Goal: Information Seeking & Learning: Learn about a topic

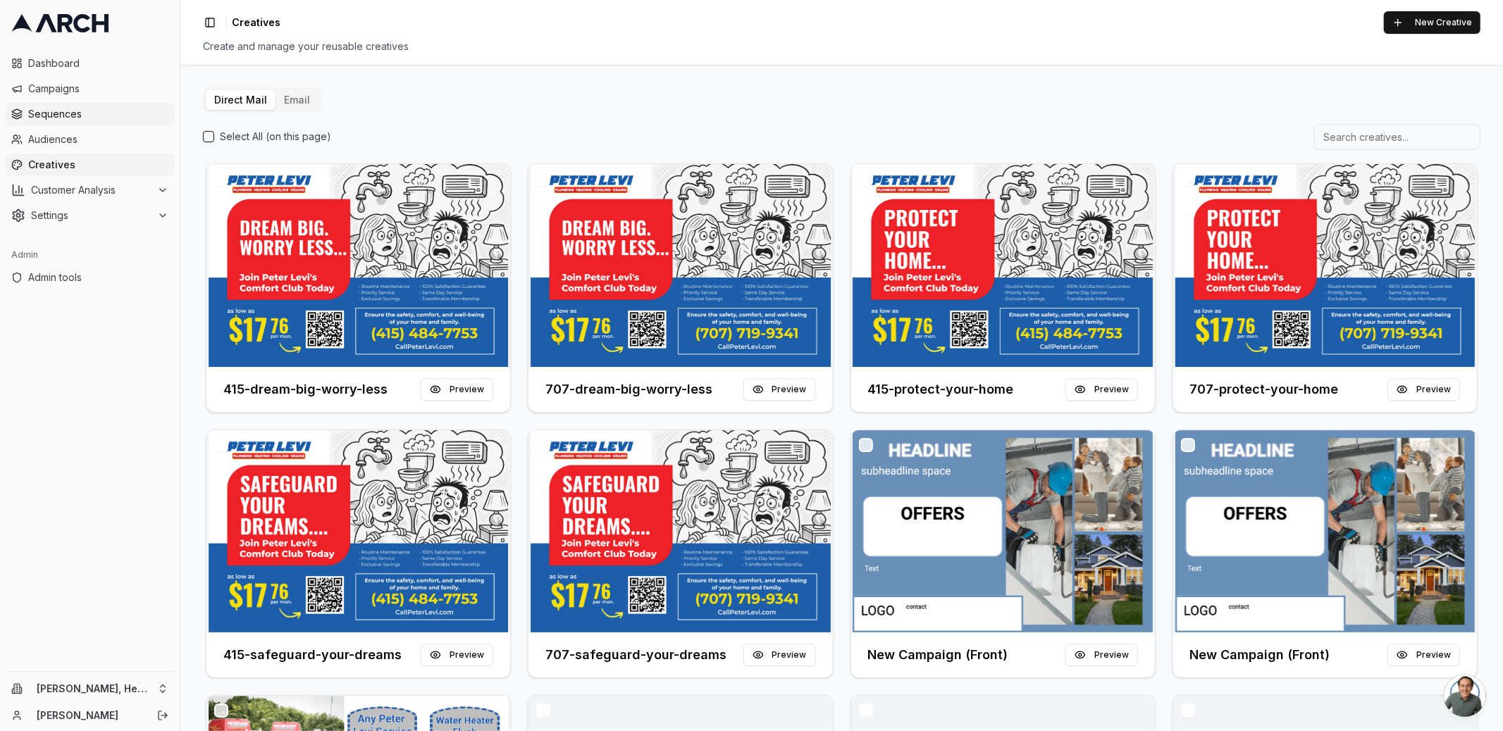
click at [89, 106] on link "Sequences" at bounding box center [90, 114] width 168 height 23
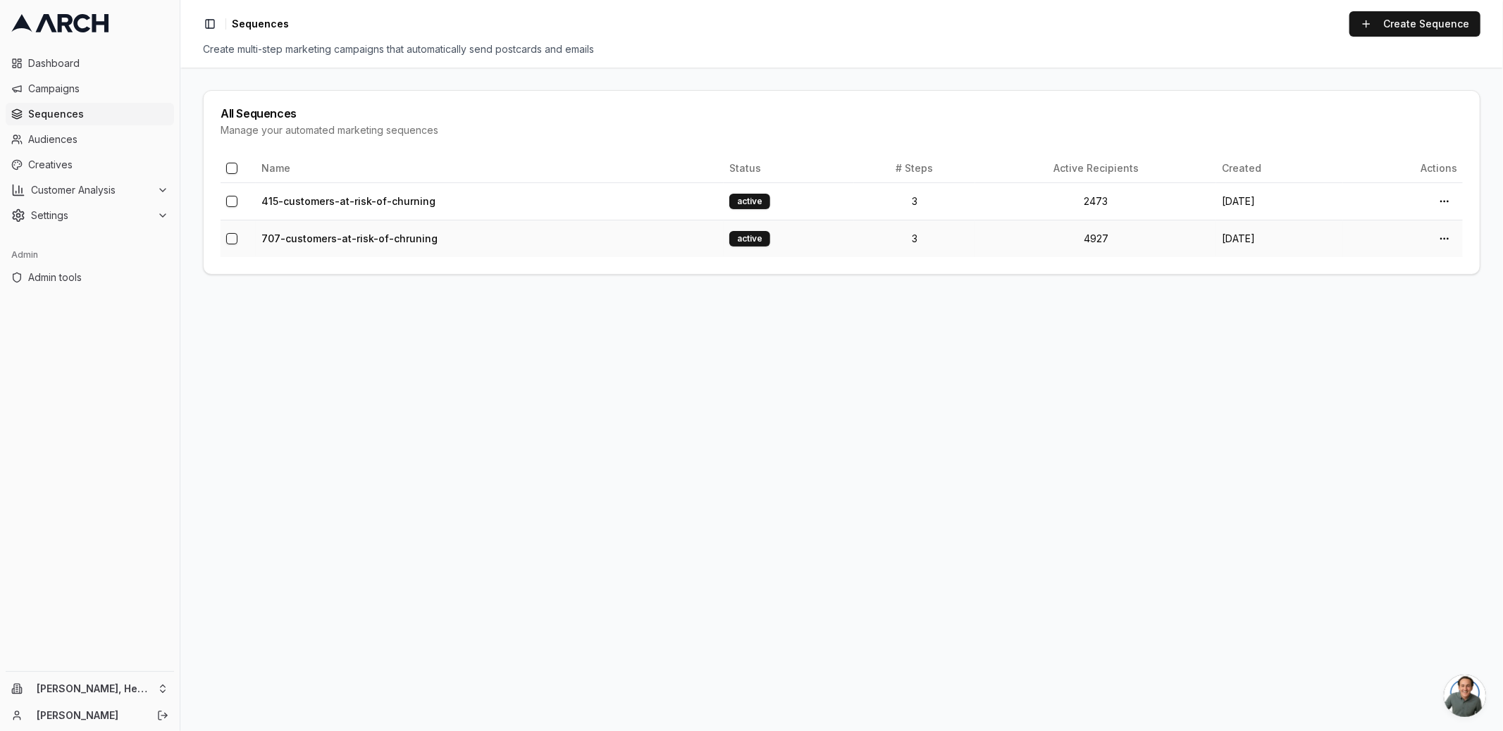
click at [315, 230] on td "707-customers-at-risk-of-chruning" at bounding box center [490, 238] width 468 height 37
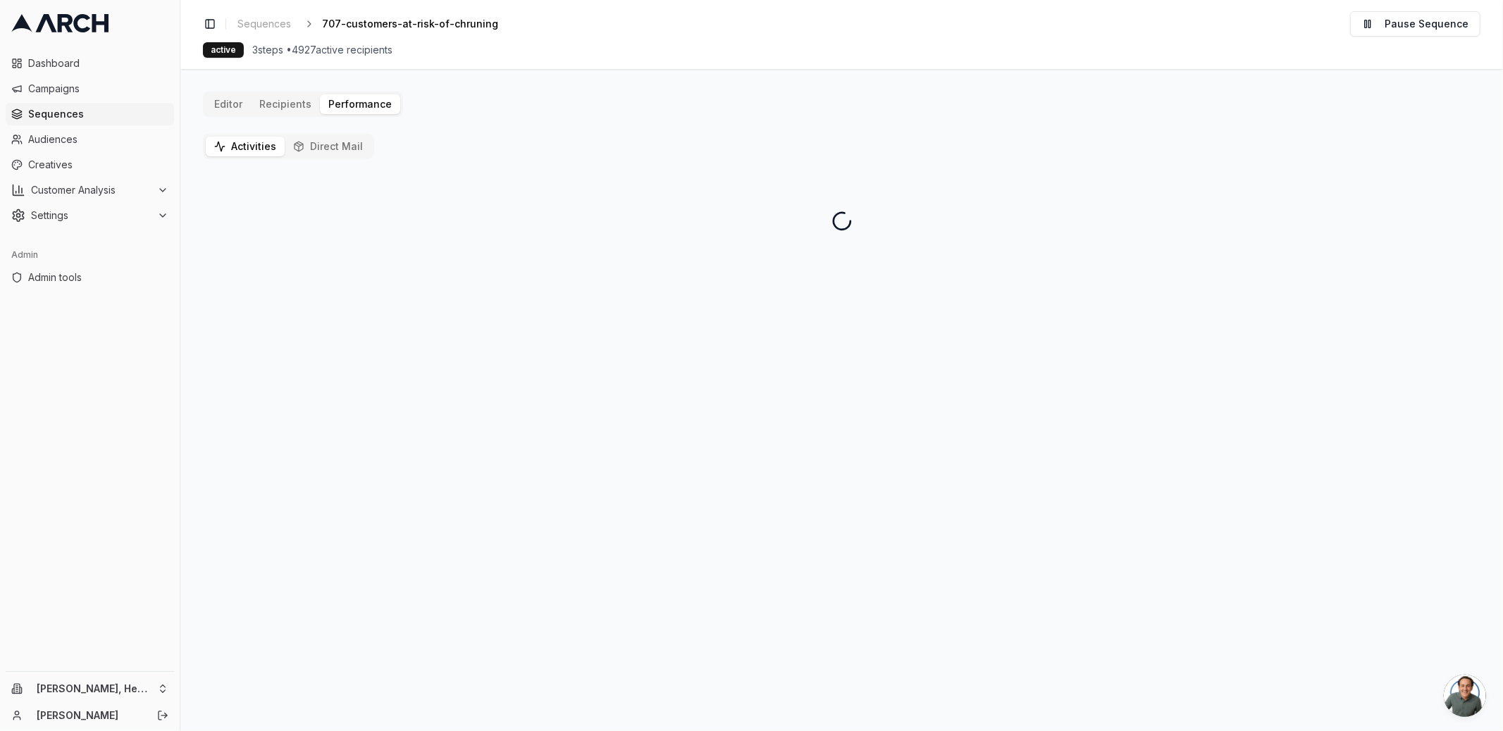
click at [334, 147] on button "Direct Mail" at bounding box center [328, 147] width 87 height 20
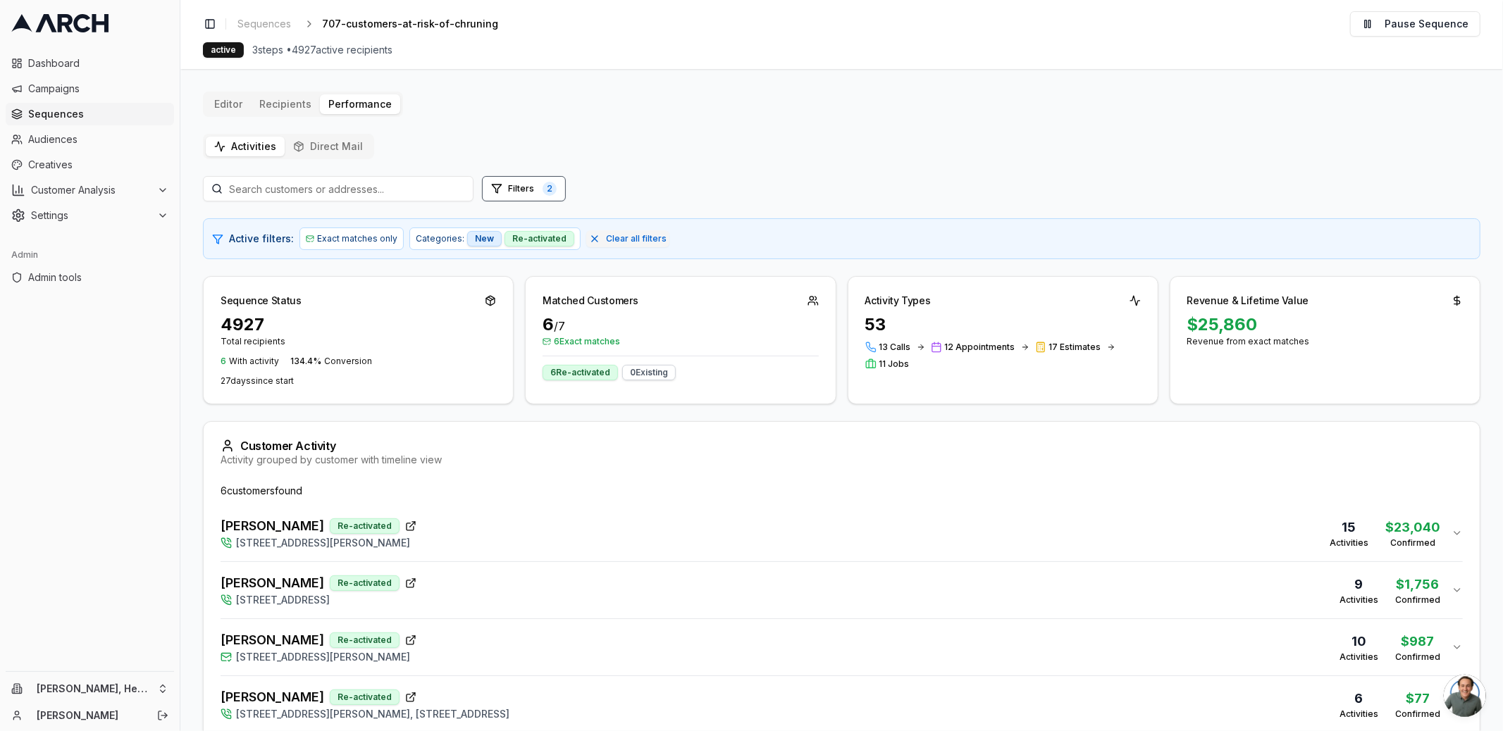
click at [253, 150] on button "Activities" at bounding box center [245, 147] width 79 height 20
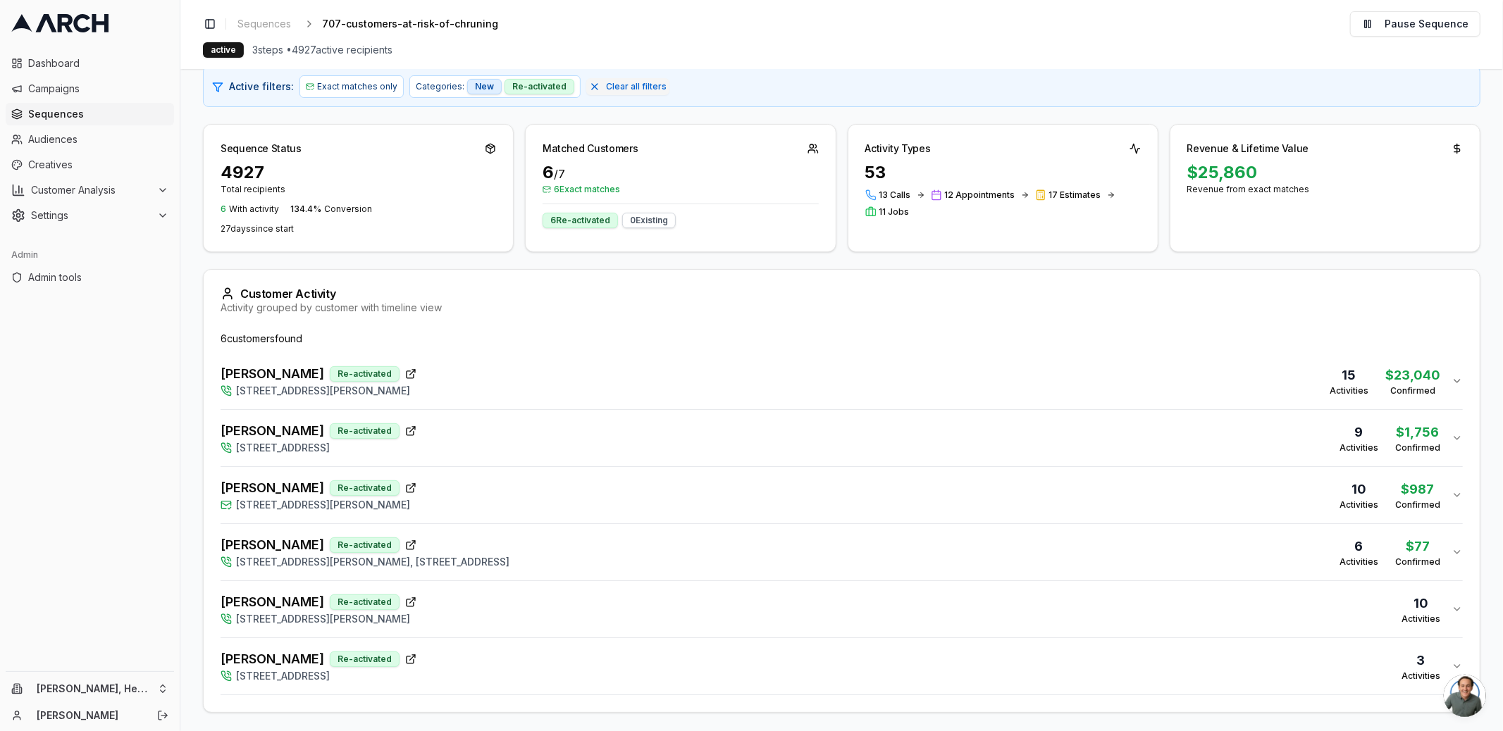
click at [494, 383] on div "Brian Snook Re-activated 3611 Baxter Avenue, Napa, CA 94558 15 Activities $ 23,…" at bounding box center [836, 381] width 1231 height 34
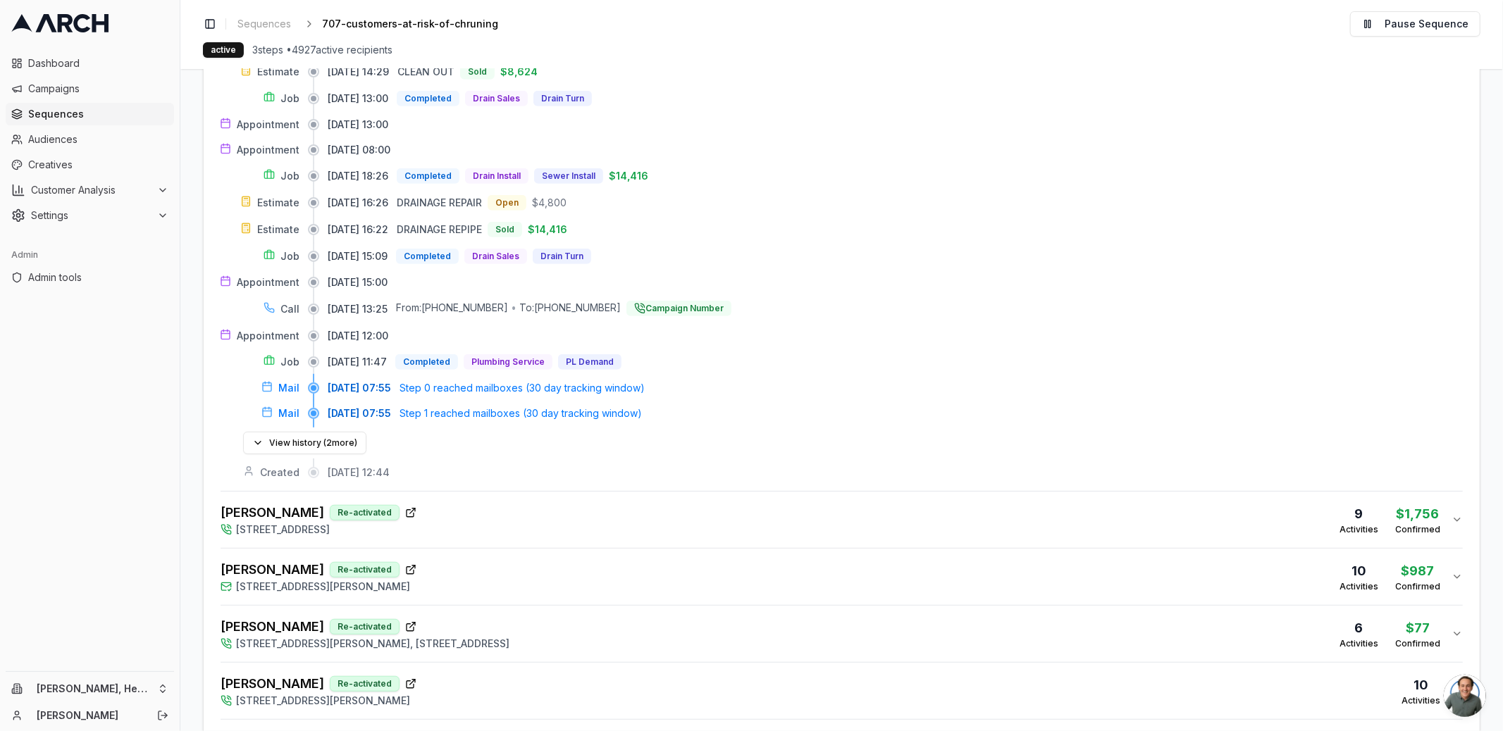
scroll to position [662, 0]
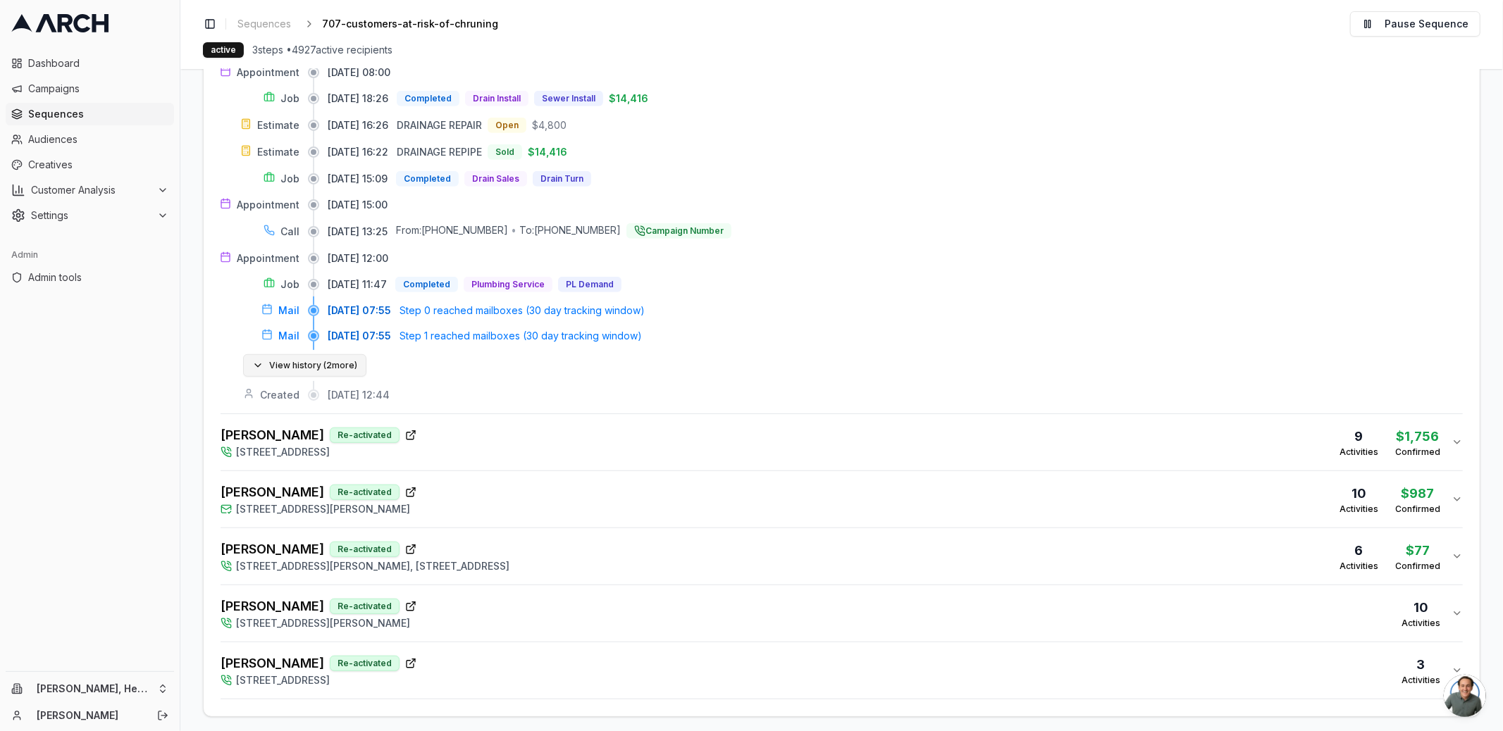
click at [291, 361] on button "View history ( 2 more)" at bounding box center [304, 365] width 123 height 23
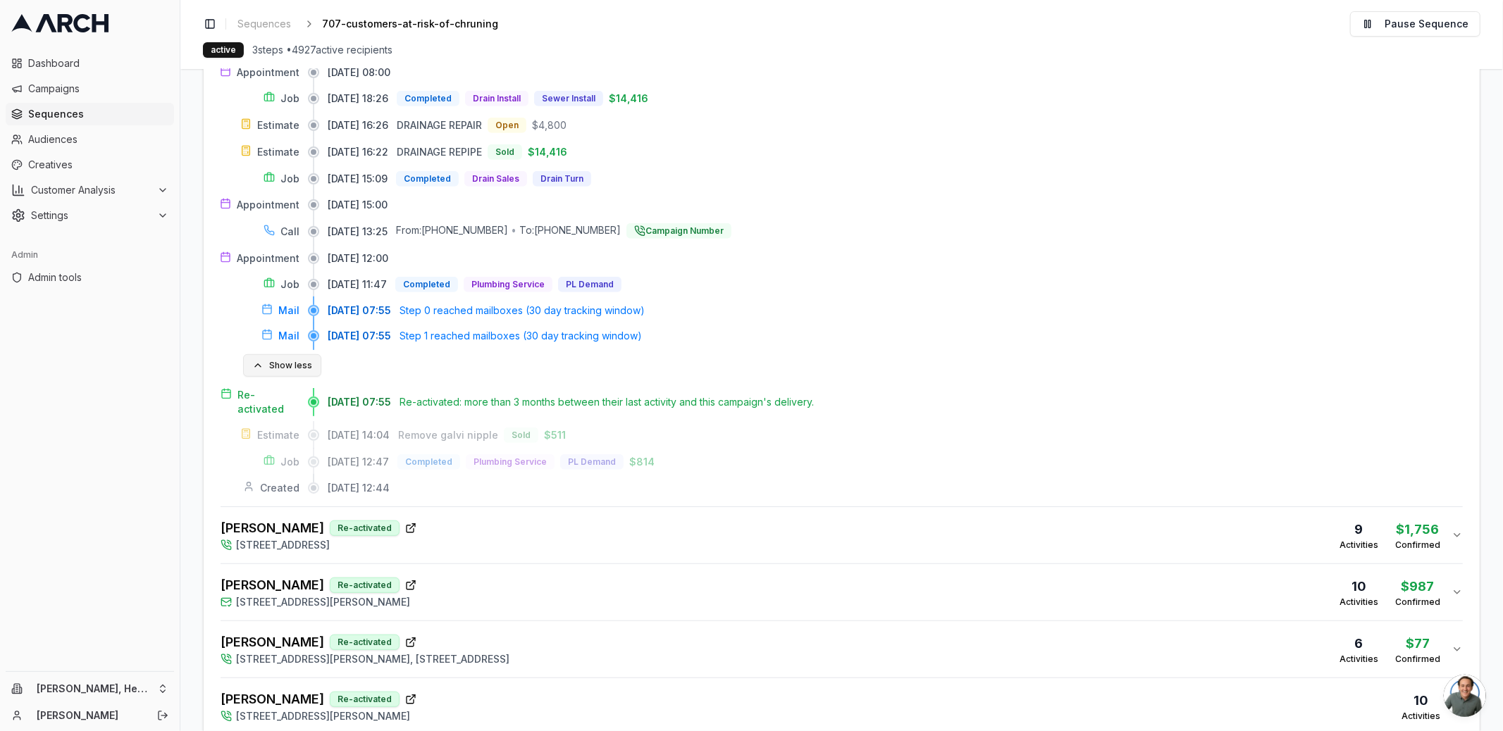
click at [273, 358] on button "Show less" at bounding box center [282, 365] width 78 height 23
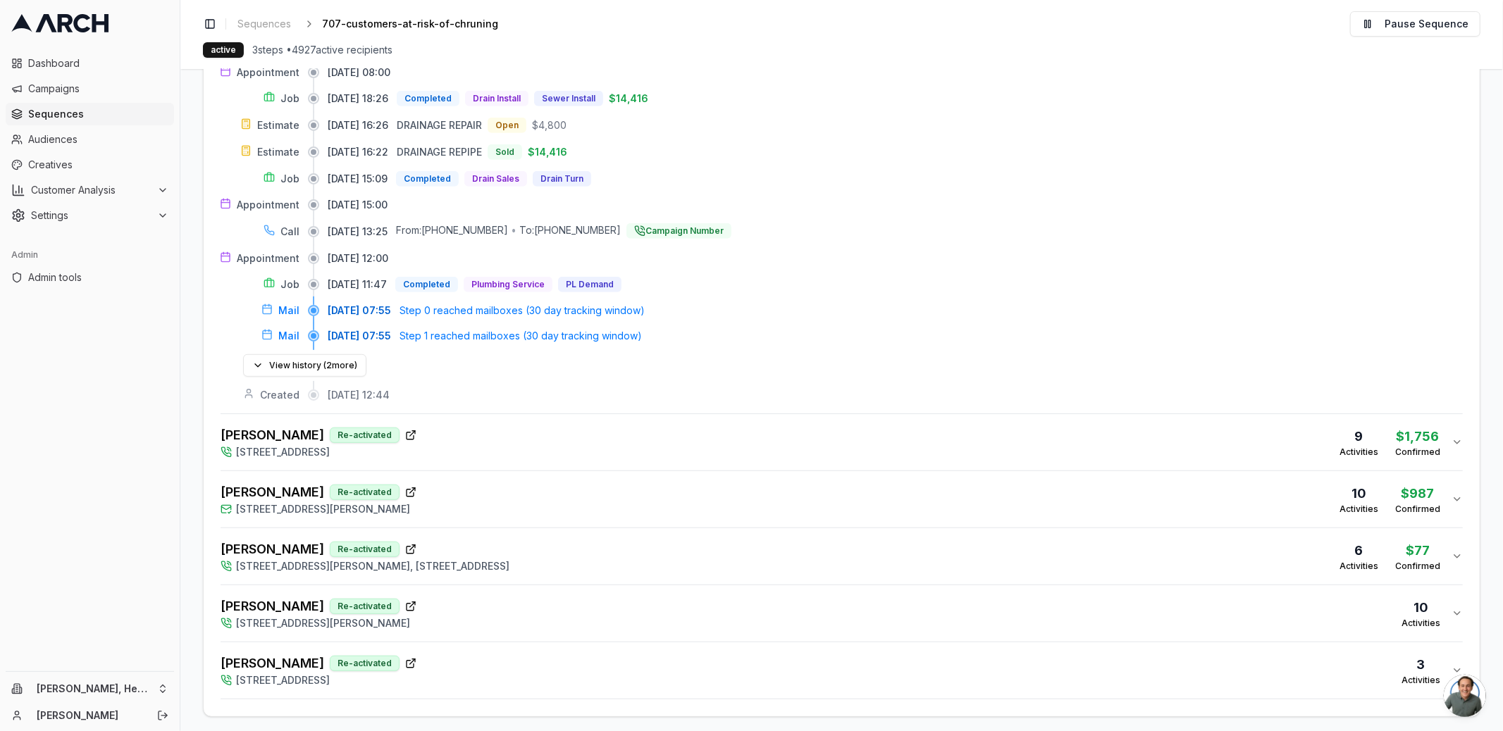
click at [280, 433] on span "Nacion, Alfonso" at bounding box center [273, 436] width 104 height 20
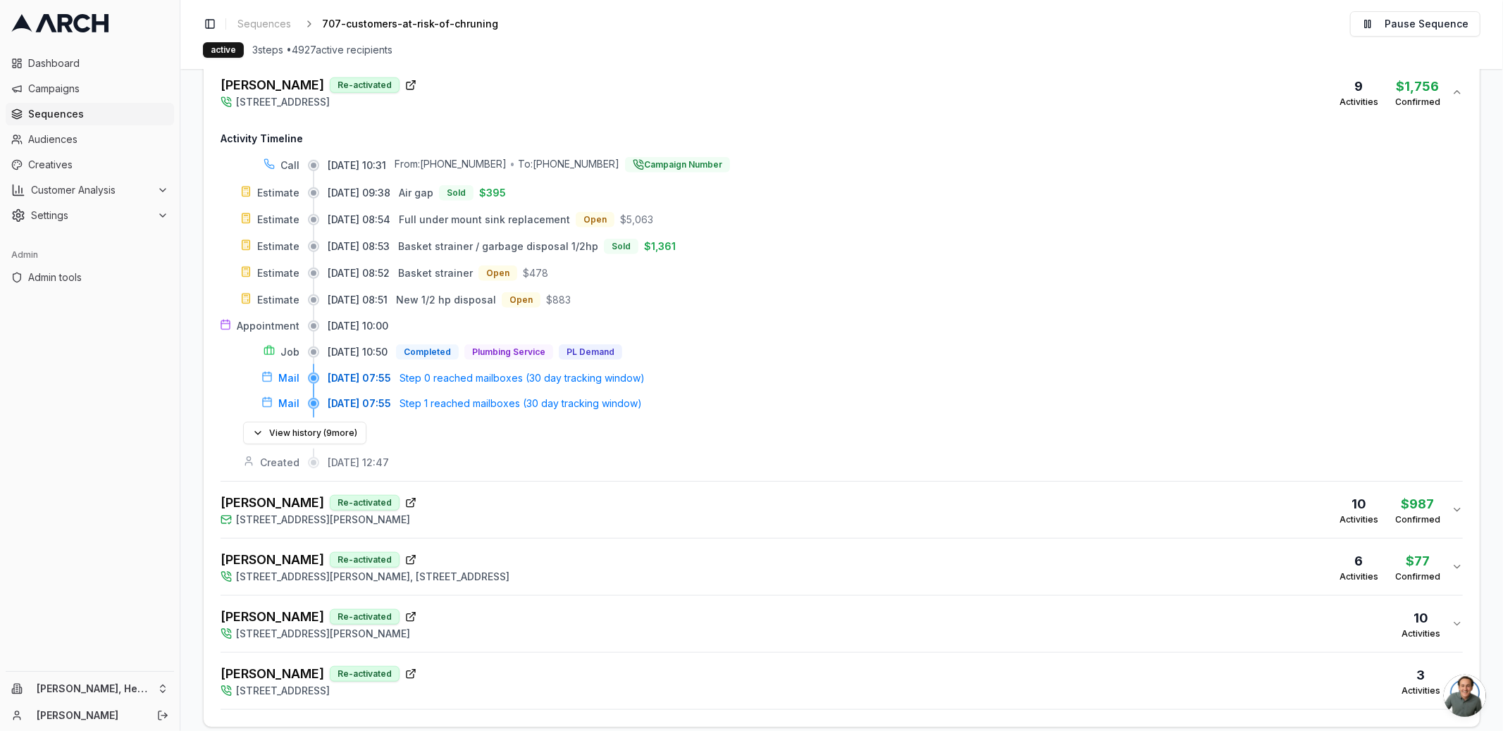
scroll to position [1020, 0]
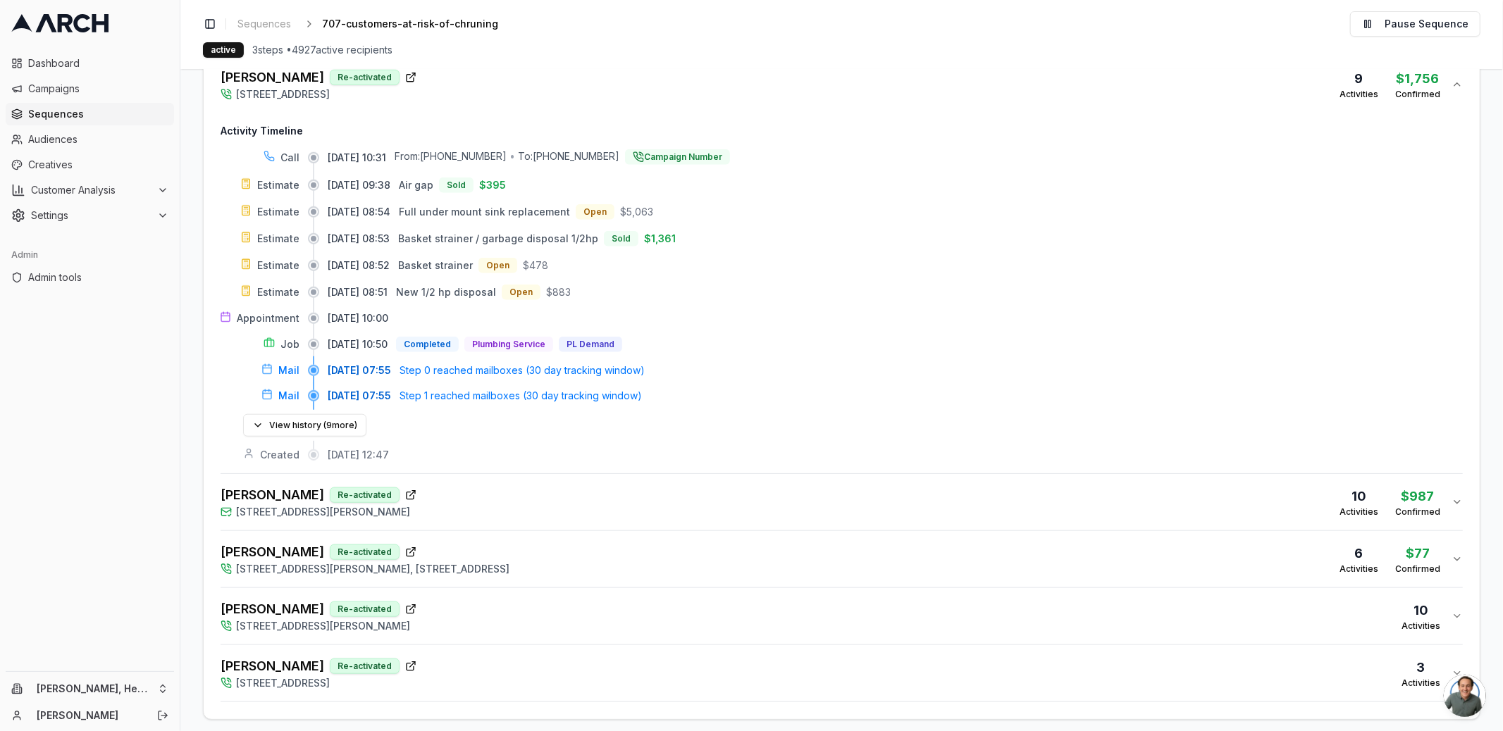
click at [296, 431] on div "Call 09/12/2025, 10:31 From: +16286675709 • To: (916) 642-2950 Campaign Number …" at bounding box center [842, 305] width 1242 height 313
click at [285, 414] on button "View history ( 9 more)" at bounding box center [304, 425] width 123 height 23
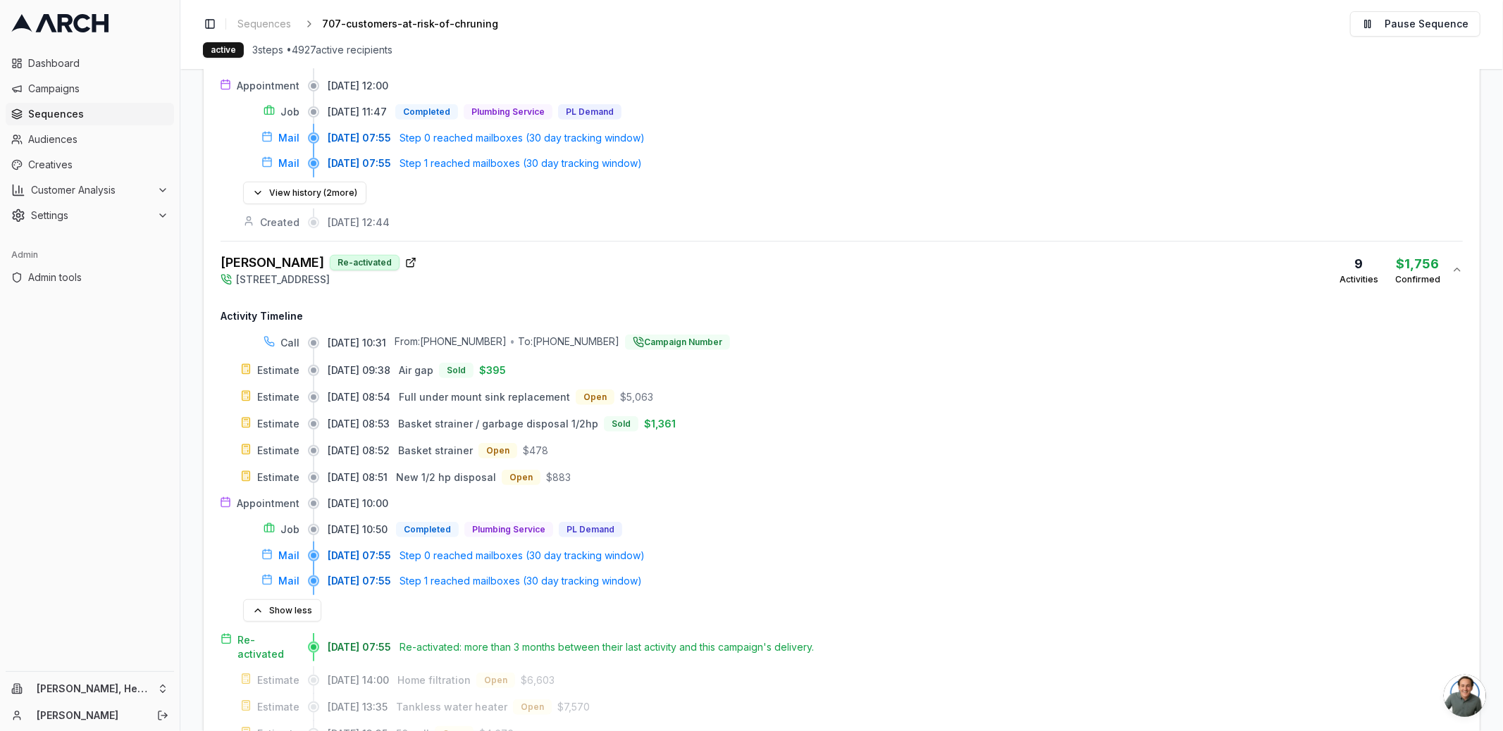
scroll to position [821, 0]
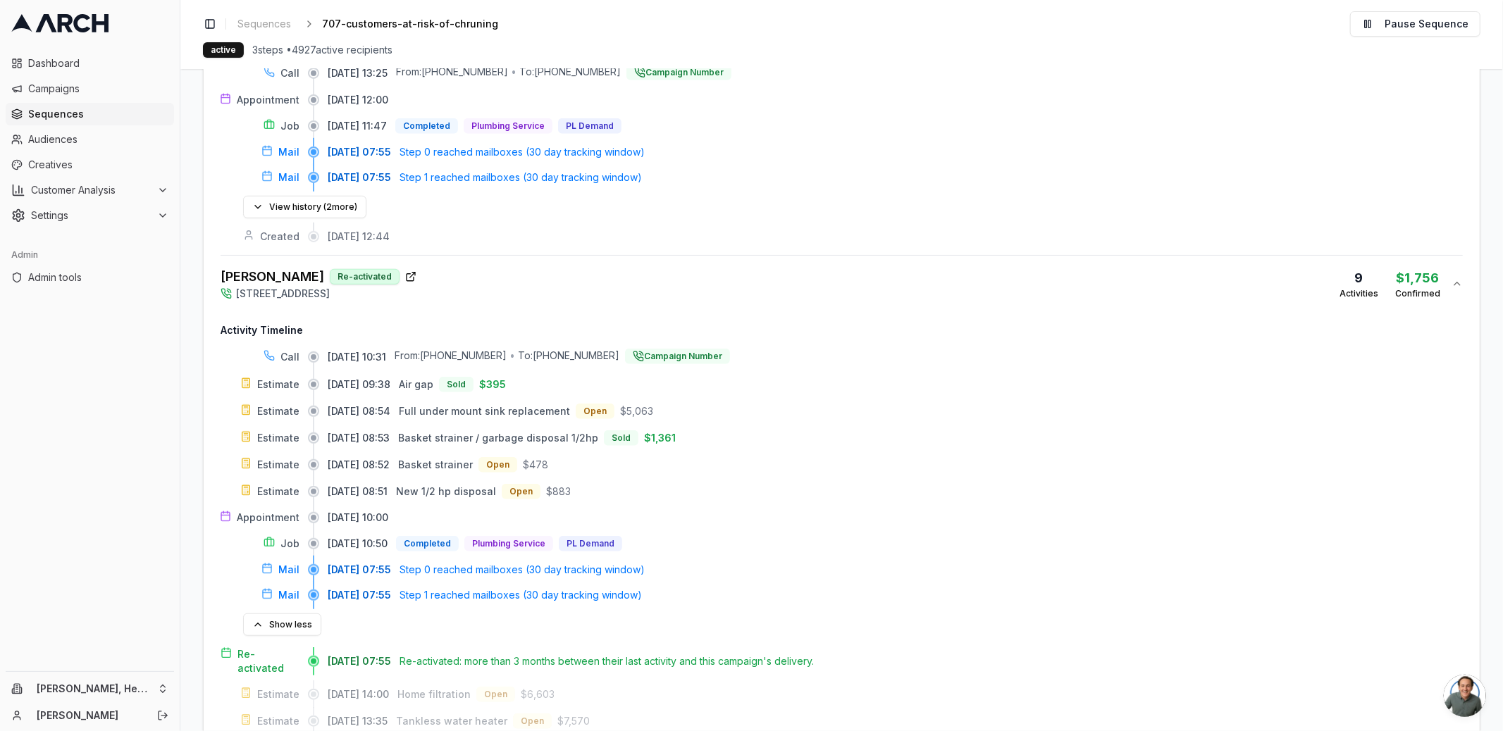
click at [364, 350] on span "09/12/2025, 10:31" at bounding box center [357, 357] width 58 height 14
drag, startPoint x: 258, startPoint y: 354, endPoint x: 318, endPoint y: 352, distance: 60.6
click at [318, 352] on div "Call 09/12/2025, 10:31 From: +16286675709 • To: (916) 642-2950 Campaign Number" at bounding box center [842, 357] width 1242 height 17
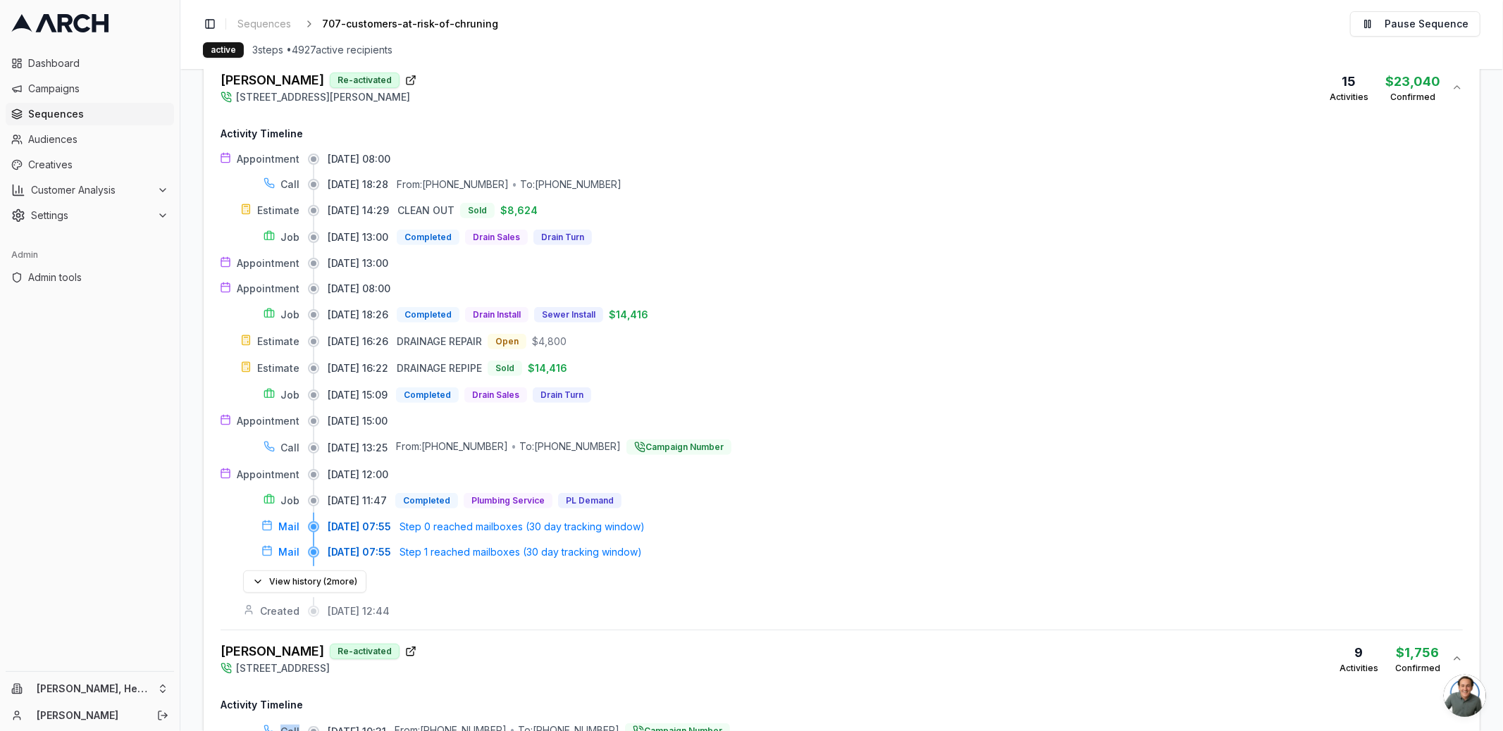
scroll to position [0, 0]
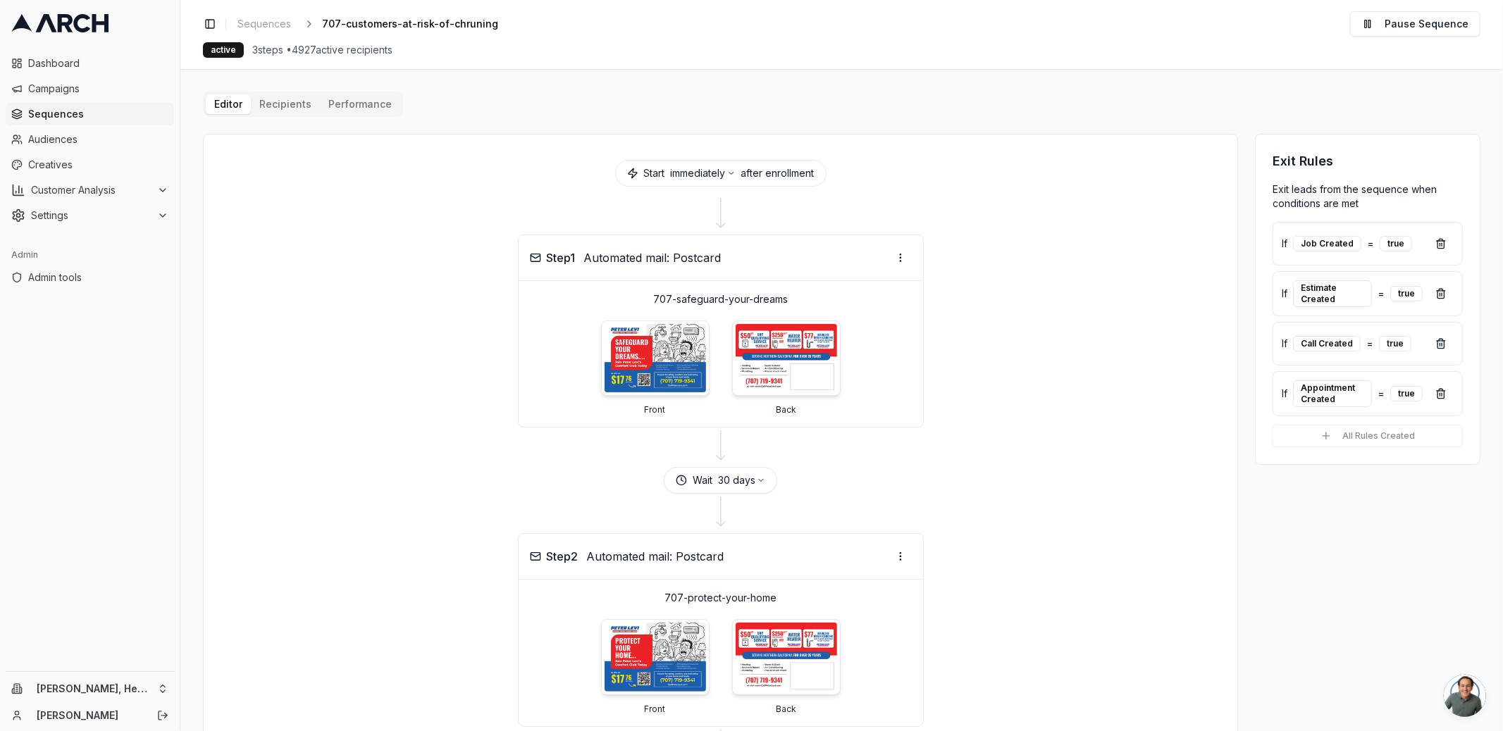
click at [74, 118] on span "Sequences" at bounding box center [98, 114] width 140 height 14
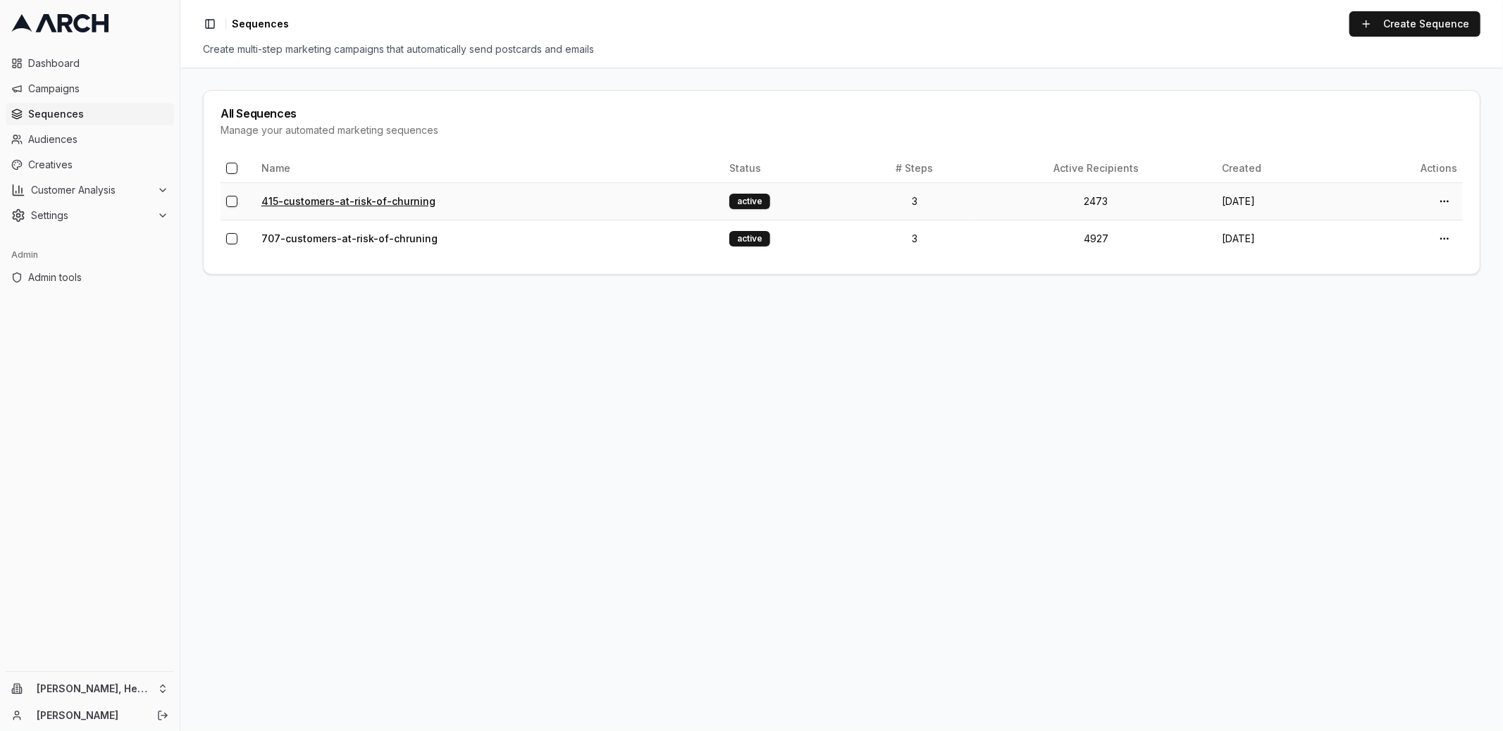
click at [322, 198] on link "415-customers-at-risk-of-churning" at bounding box center [348, 201] width 174 height 12
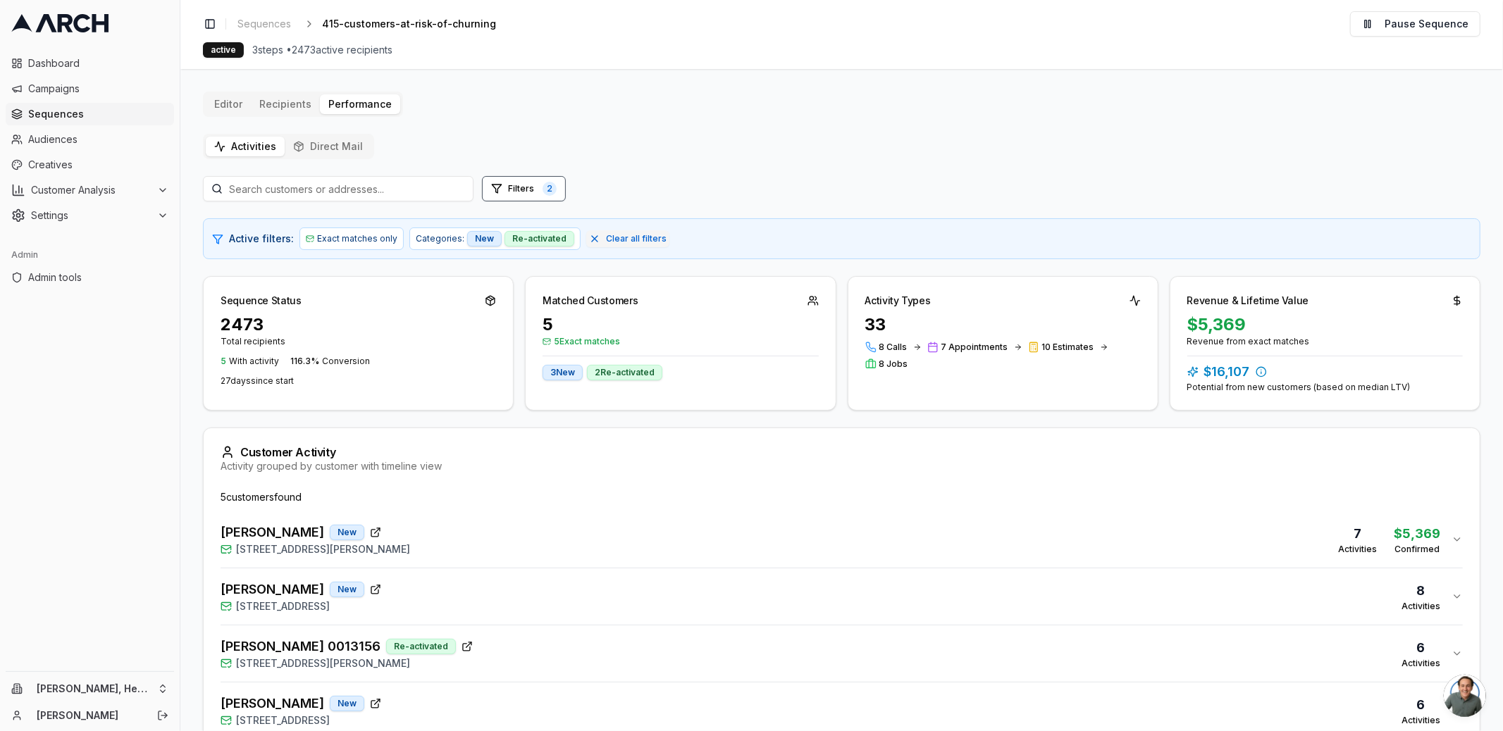
scroll to position [101, 0]
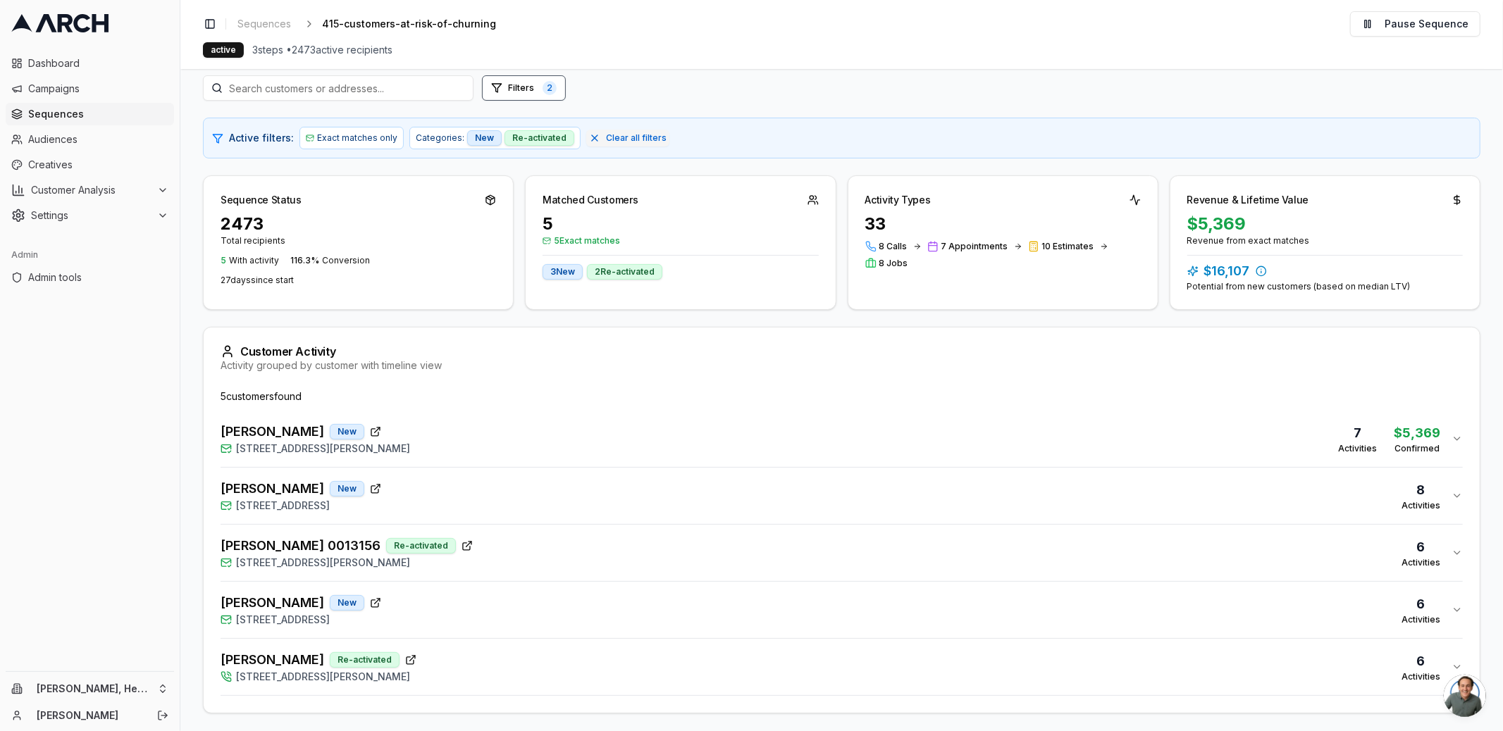
click at [483, 485] on div "Richard Jimenez New 218 Seagull Row, Novato, CA 94945 8 Activities" at bounding box center [836, 496] width 1231 height 34
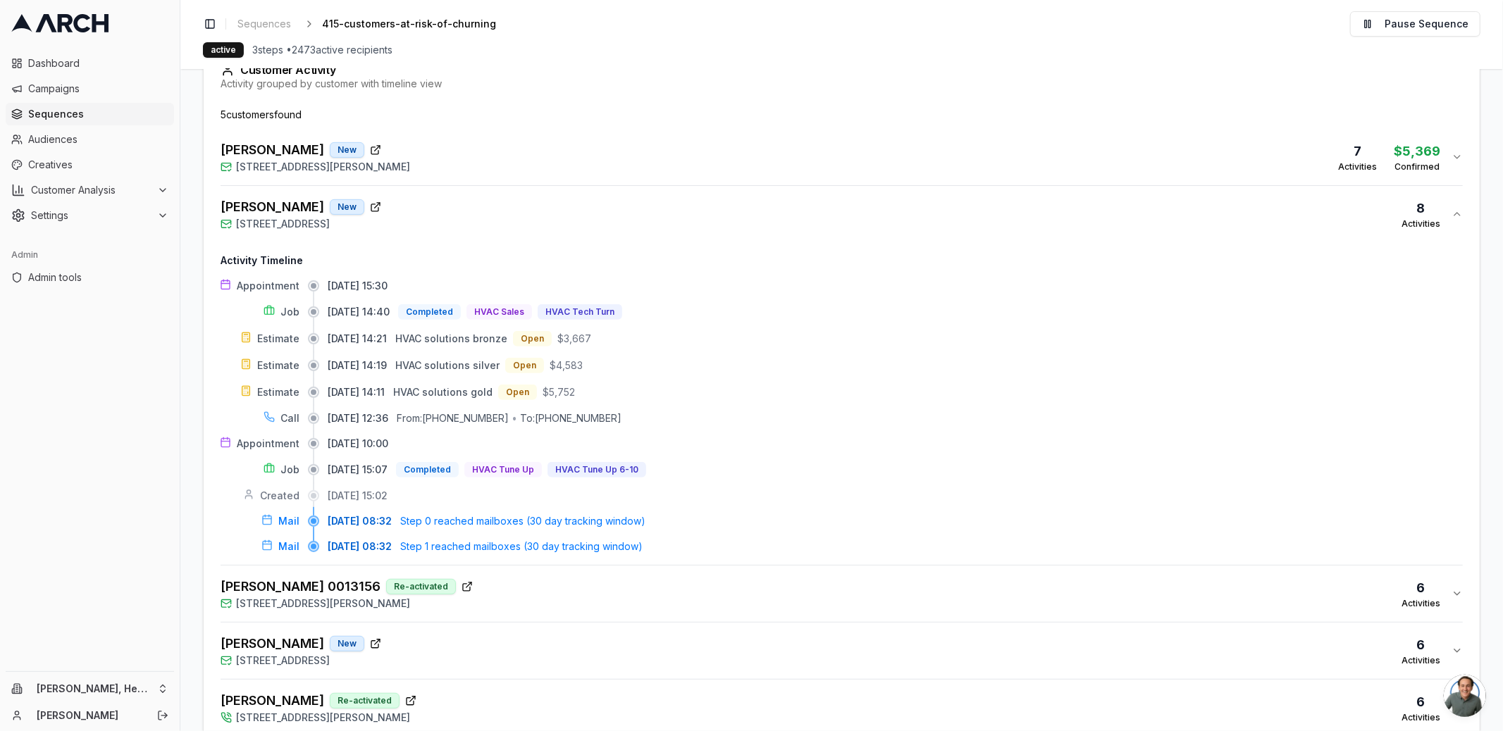
scroll to position [387, 0]
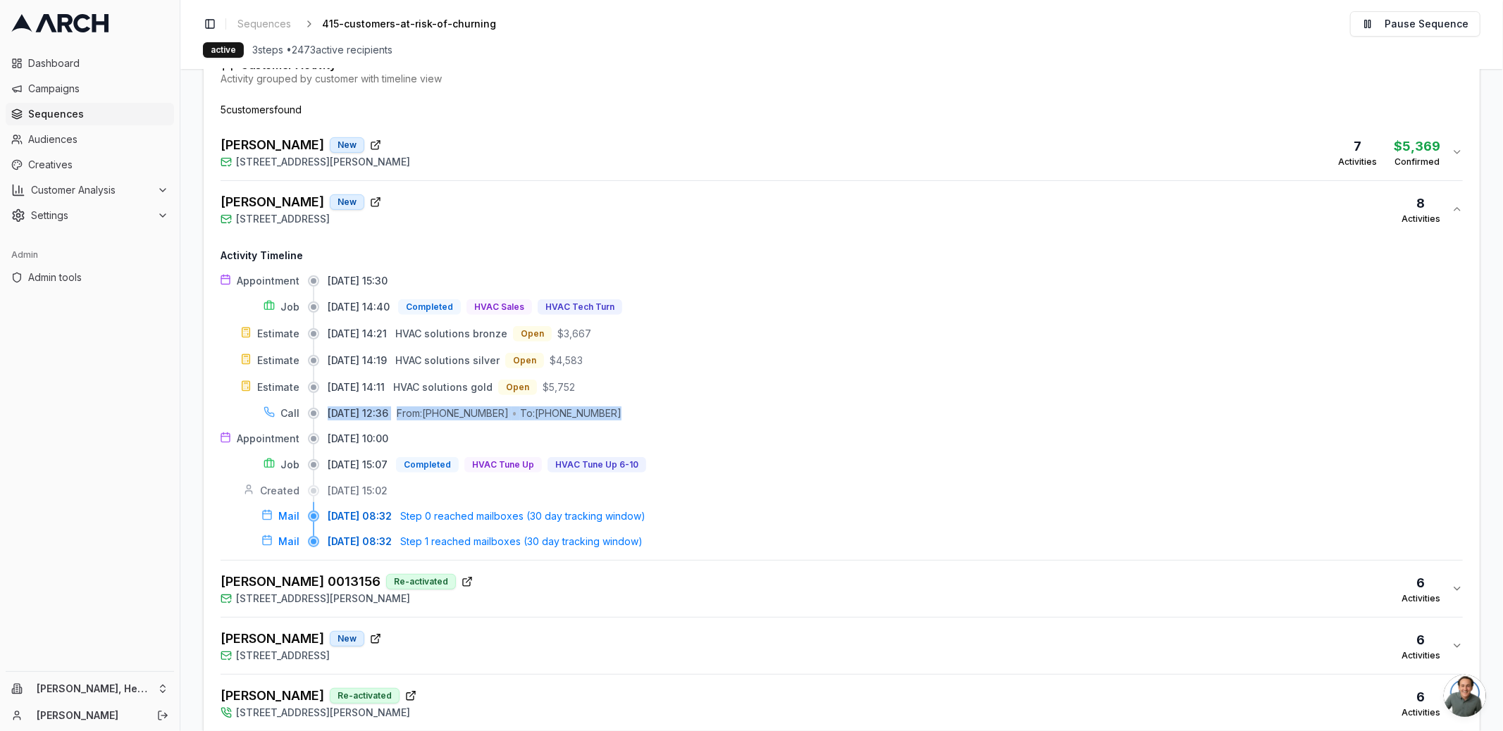
drag, startPoint x: 324, startPoint y: 408, endPoint x: 649, endPoint y: 407, distance: 324.8
click at [649, 407] on div "Call 08/29/2025, 12:36 From: +17072492609 • To: (415) 328-4020" at bounding box center [842, 414] width 1242 height 14
click at [153, 688] on html "Dashboard Campaigns Sequences Audiences Creatives Customer Analysis Settings Ad…" at bounding box center [751, 365] width 1503 height 731
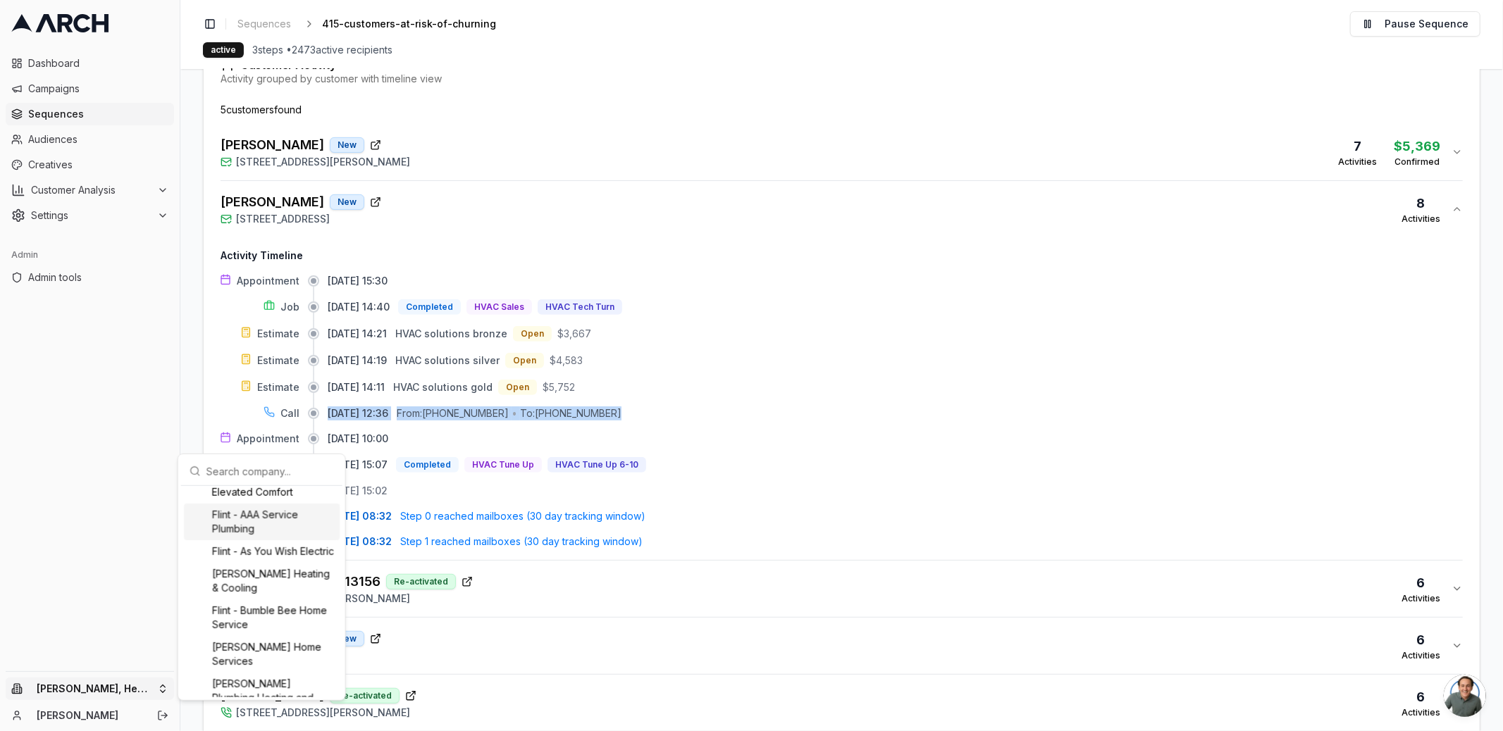
scroll to position [0, 0]
click at [268, 499] on div "Albert Nahman" at bounding box center [262, 500] width 156 height 23
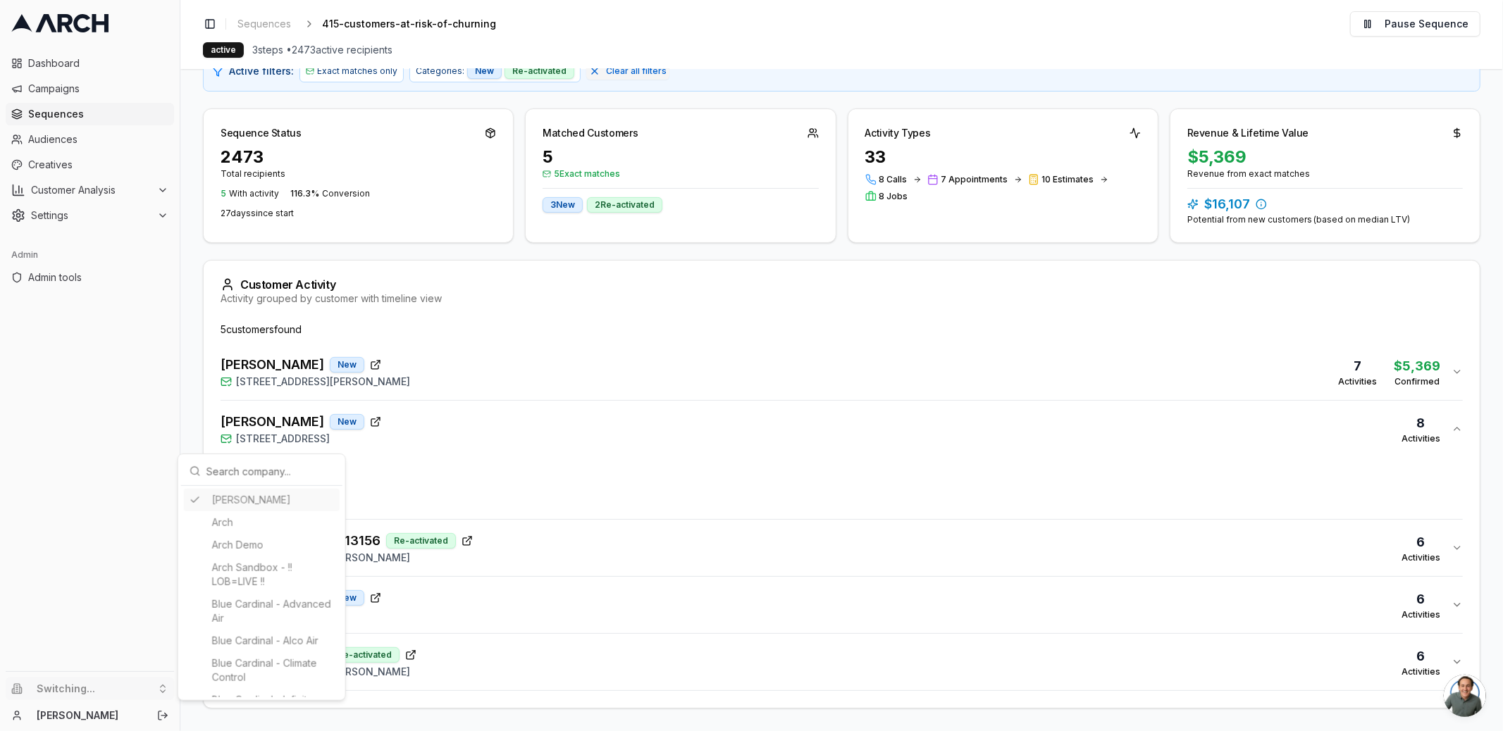
scroll to position [163, 0]
click at [101, 110] on html "Dashboard Campaigns Sequences Audiences Creatives Customer Analysis Settings Ad…" at bounding box center [751, 365] width 1503 height 731
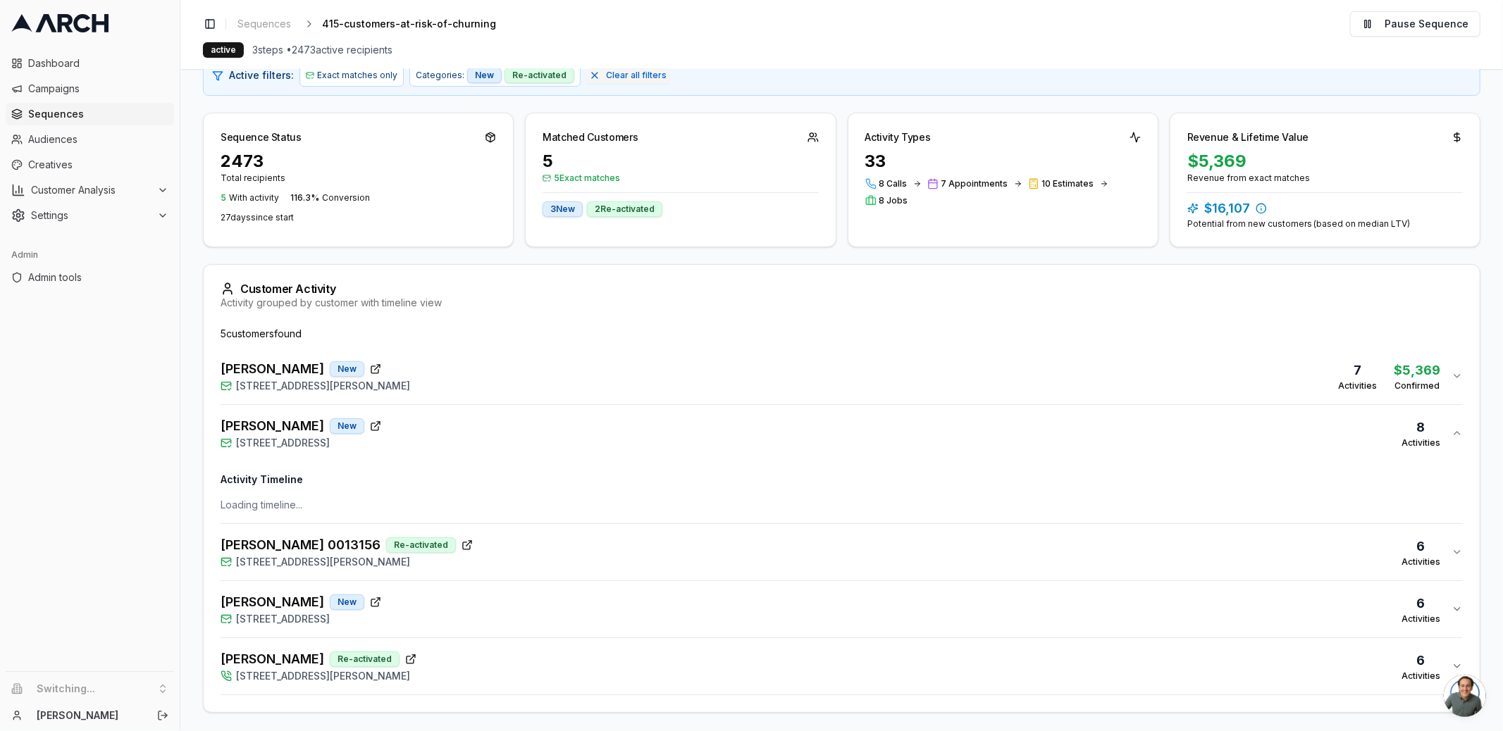
click at [101, 110] on span "Sequences" at bounding box center [98, 114] width 140 height 14
